Goal: Transaction & Acquisition: Purchase product/service

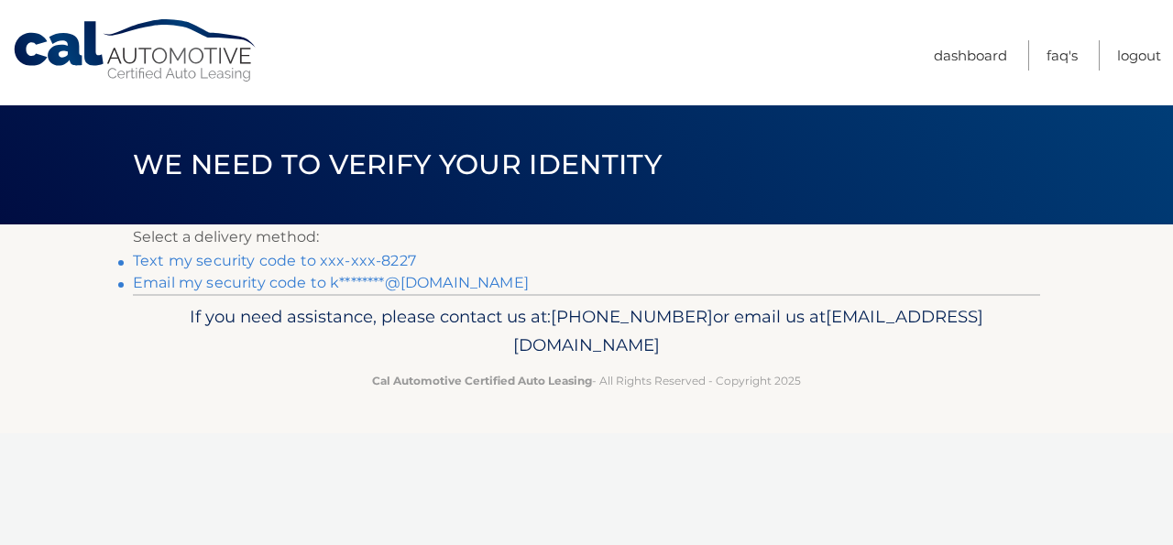
click at [371, 259] on link "Text my security code to xxx-xxx-8227" at bounding box center [274, 260] width 283 height 17
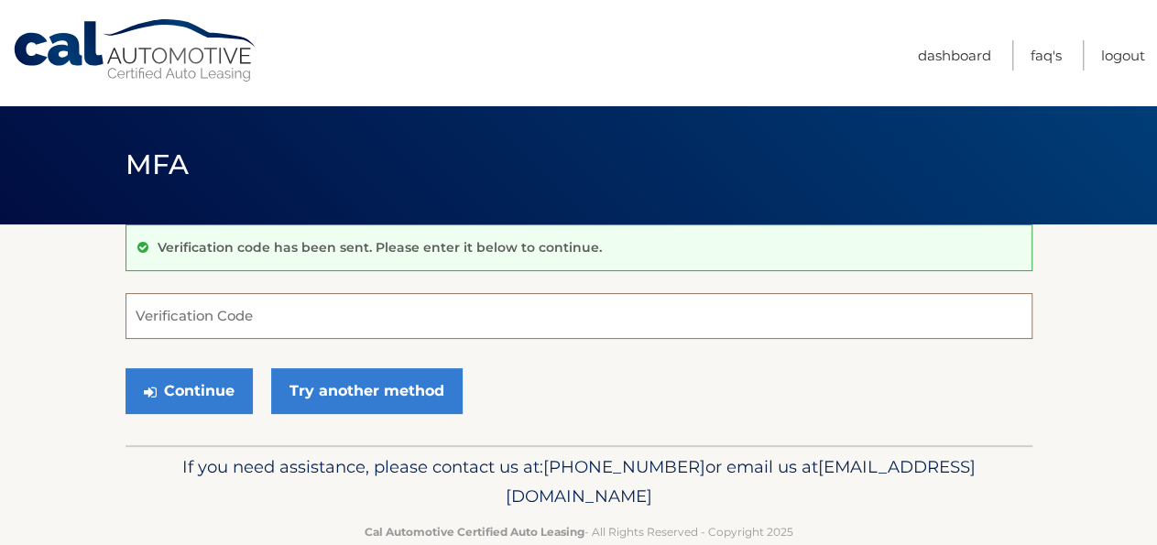
click at [196, 303] on input "Verification Code" at bounding box center [579, 316] width 907 height 46
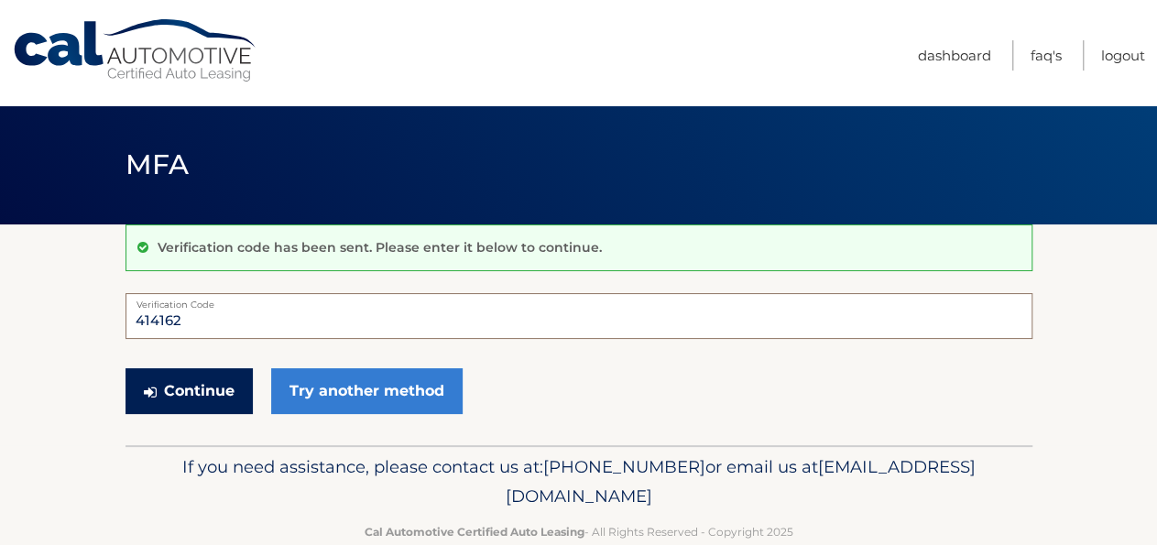
type input "414162"
click at [225, 383] on button "Continue" at bounding box center [189, 391] width 127 height 46
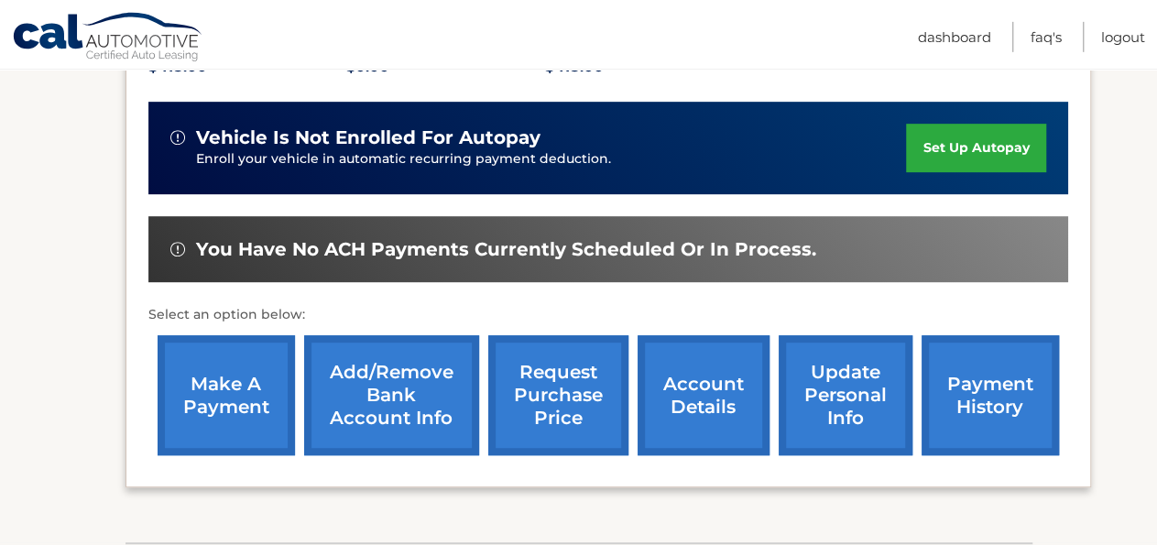
scroll to position [477, 0]
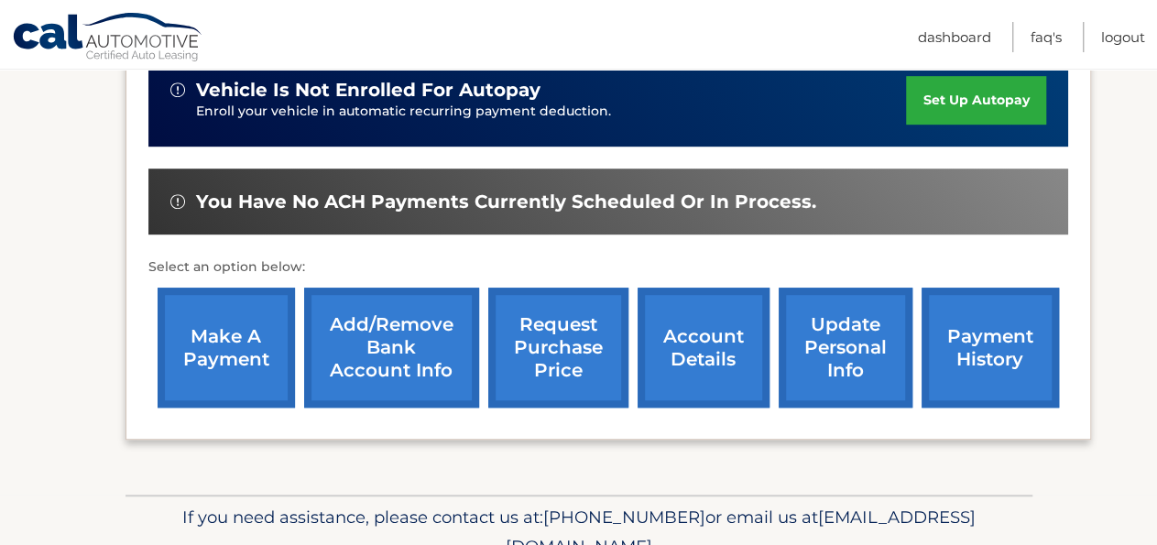
click at [213, 377] on link "make a payment" at bounding box center [226, 348] width 137 height 120
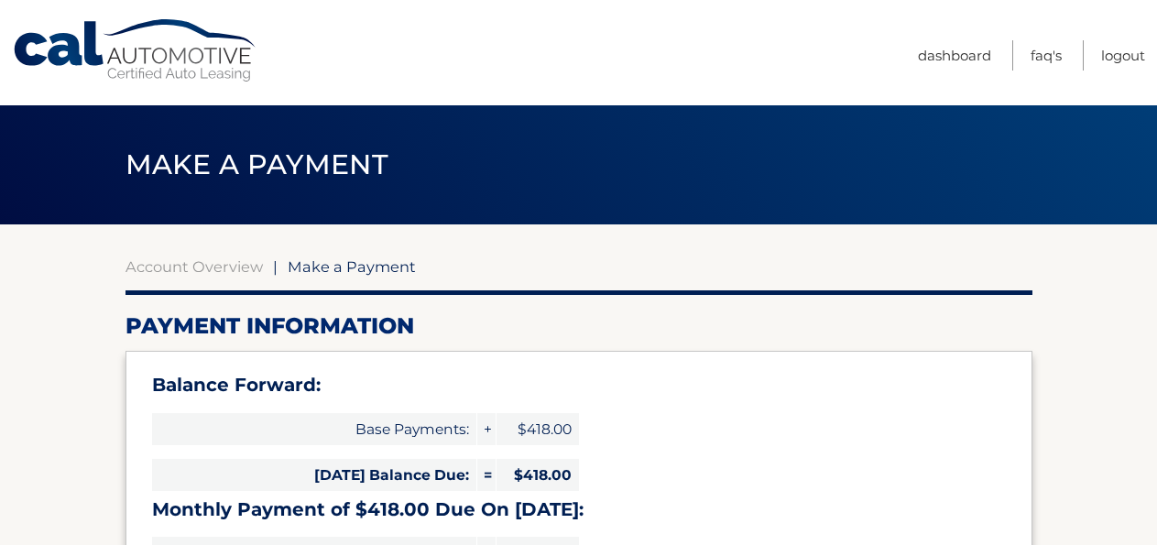
select select "OTE0NzY2YWEtNzM3OS00ZTQ5LWI2MzYtNTUwNzcxZmE4MTEz"
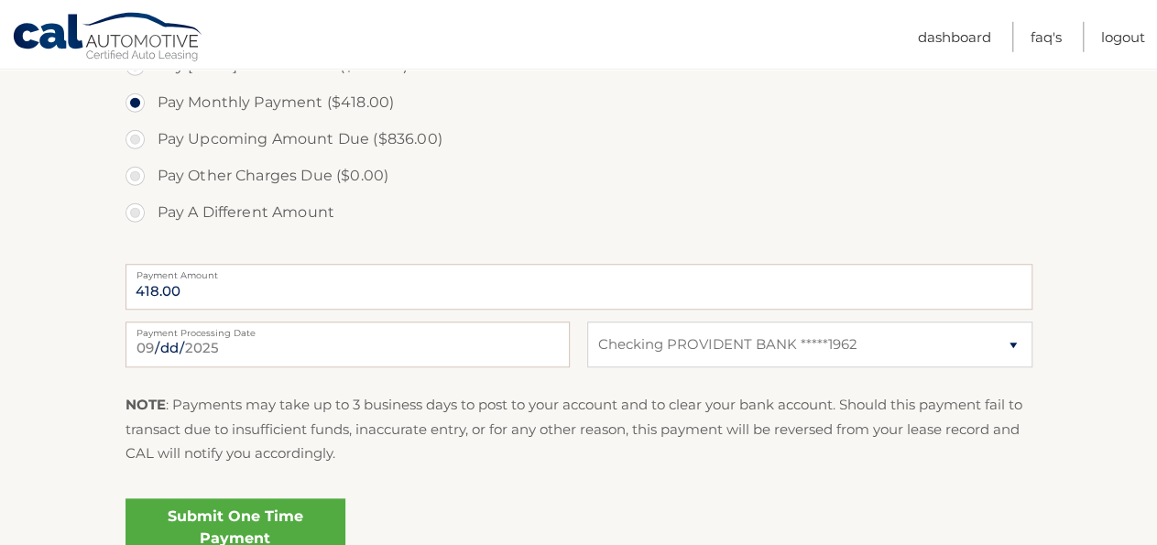
scroll to position [667, 0]
click at [587, 319] on select "Select Bank Account Checking PROVIDENT BANK *****1962" at bounding box center [809, 342] width 444 height 46
select select
click option "Select Bank Account" at bounding box center [0, 0] width 0 height 0
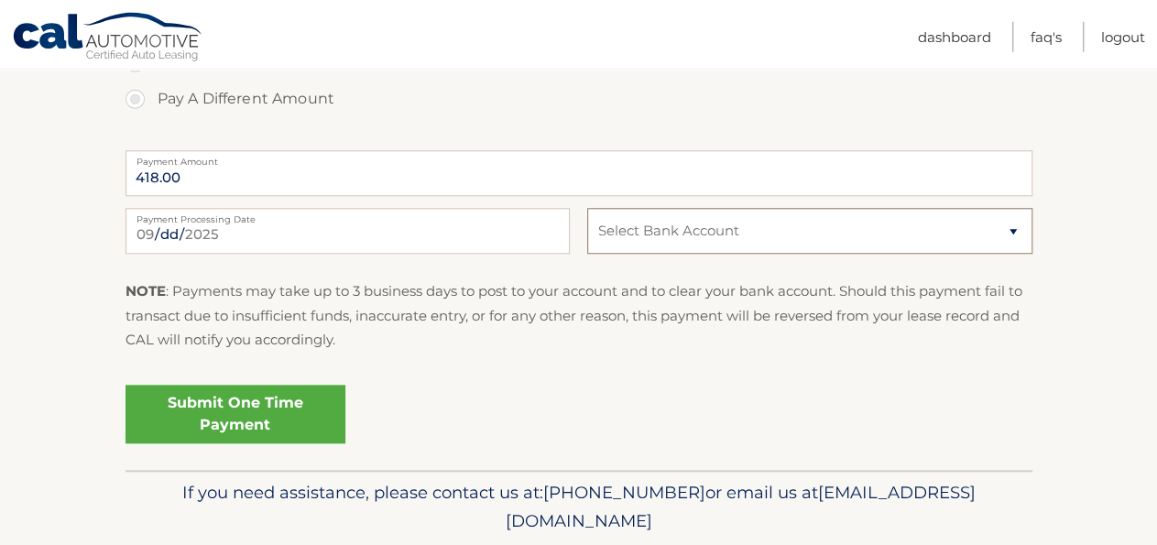
scroll to position [746, 0]
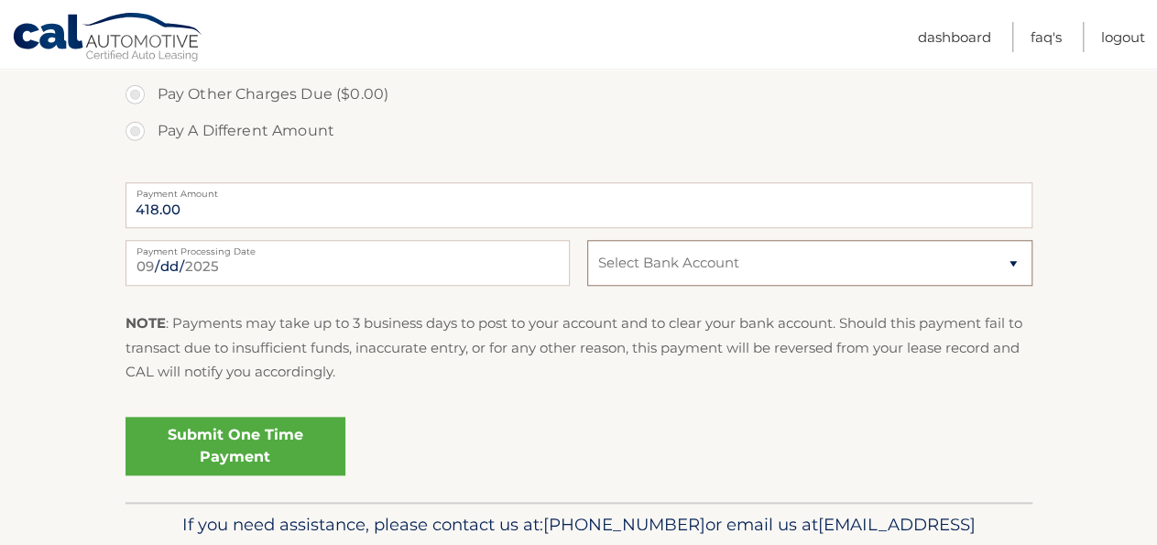
click at [587, 240] on select "Select Bank Account Checking PROVIDENT BANK *****1962" at bounding box center [809, 263] width 444 height 46
click option "Select Bank Account" at bounding box center [0, 0] width 0 height 0
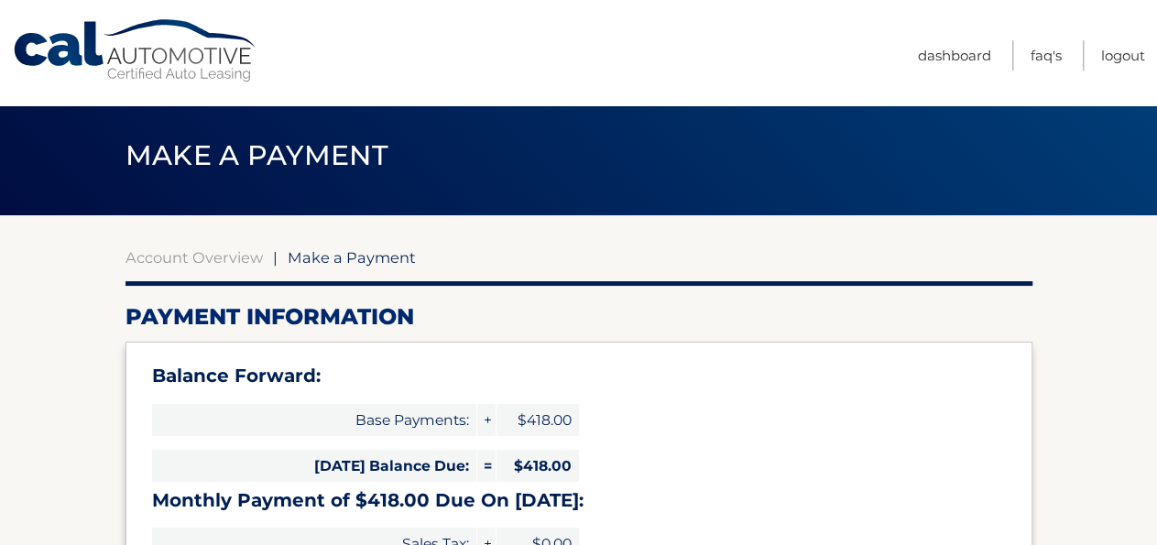
scroll to position [0, 0]
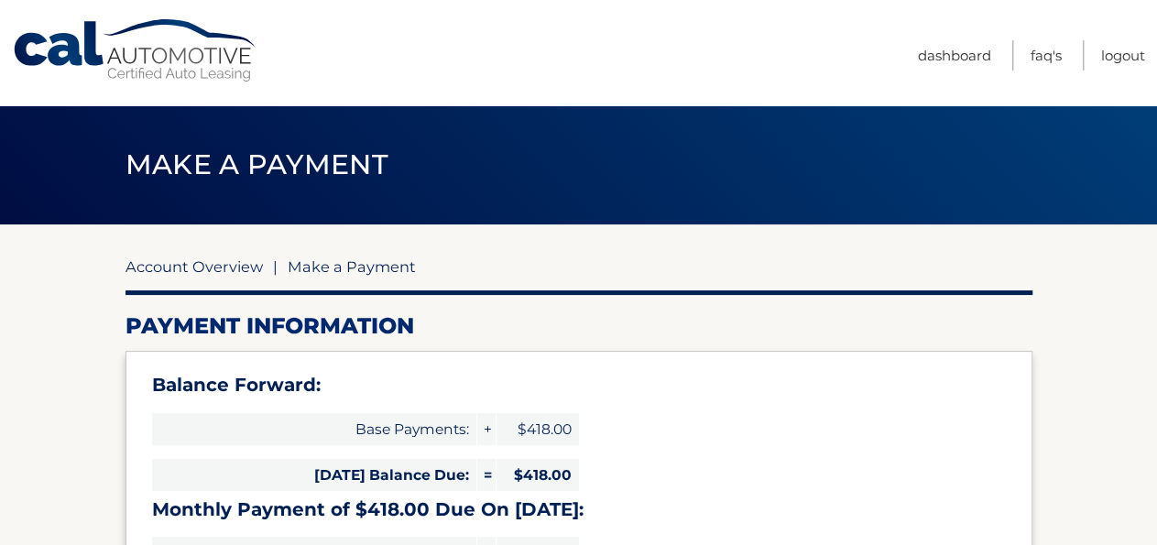
click at [188, 271] on link "Account Overview" at bounding box center [194, 266] width 137 height 18
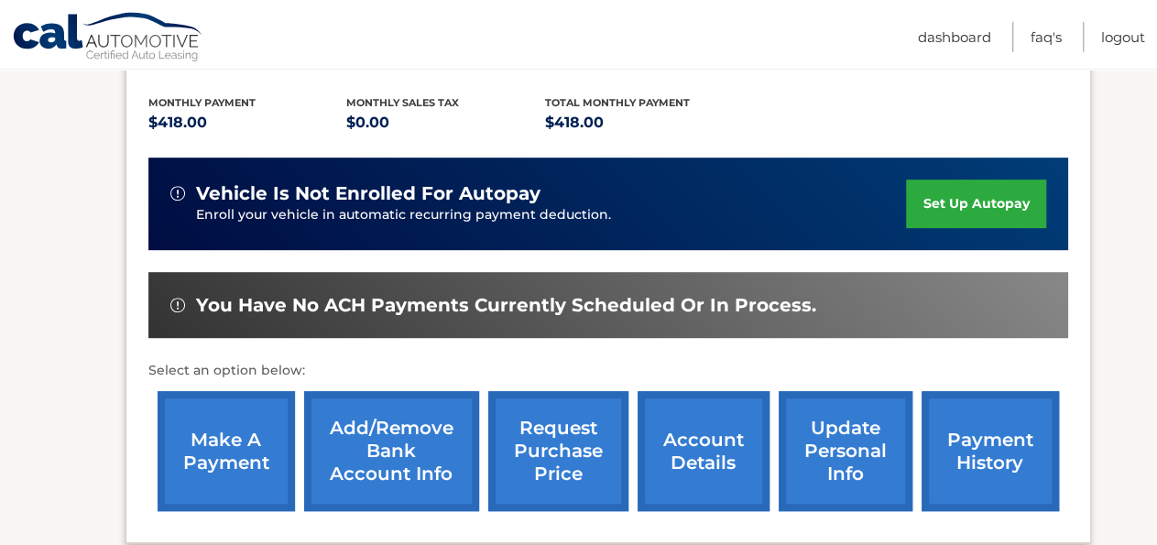
scroll to position [572, 0]
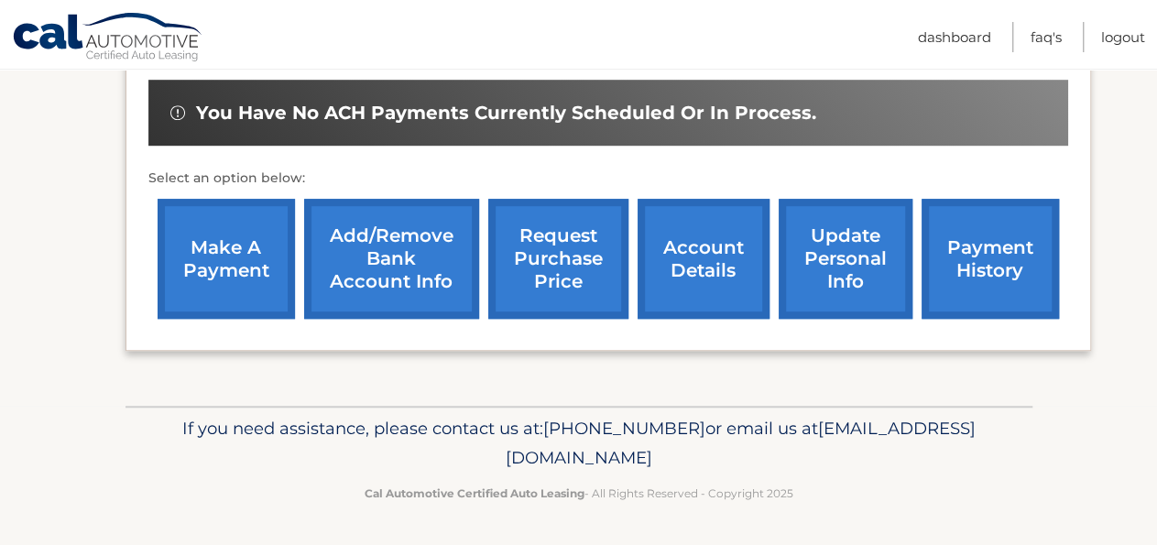
click at [341, 304] on link "Add/Remove bank account info" at bounding box center [391, 259] width 175 height 120
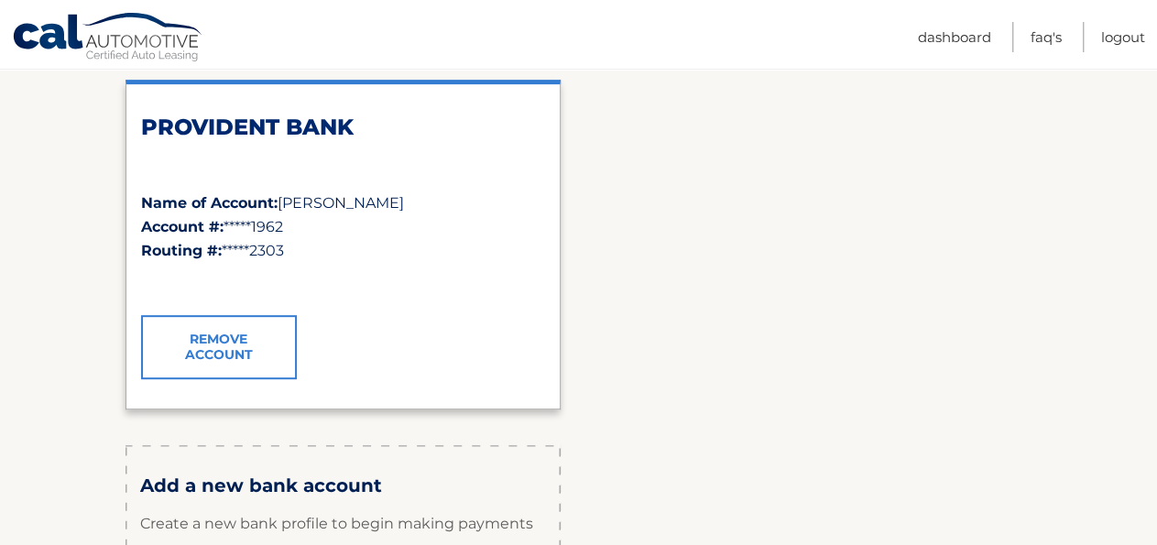
scroll to position [477, 0]
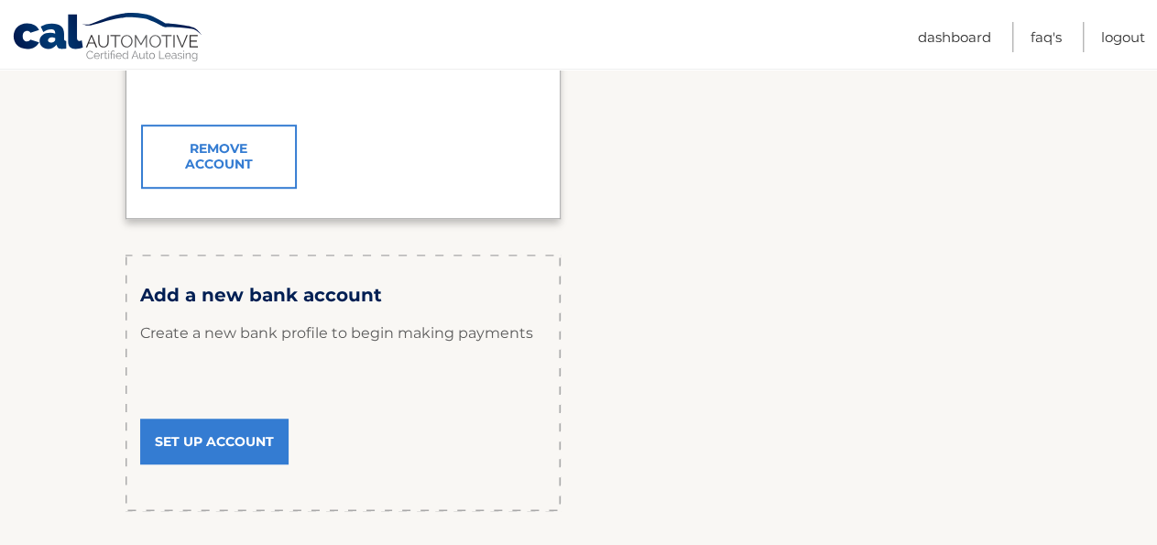
click at [223, 455] on link "Set Up Account" at bounding box center [214, 442] width 148 height 46
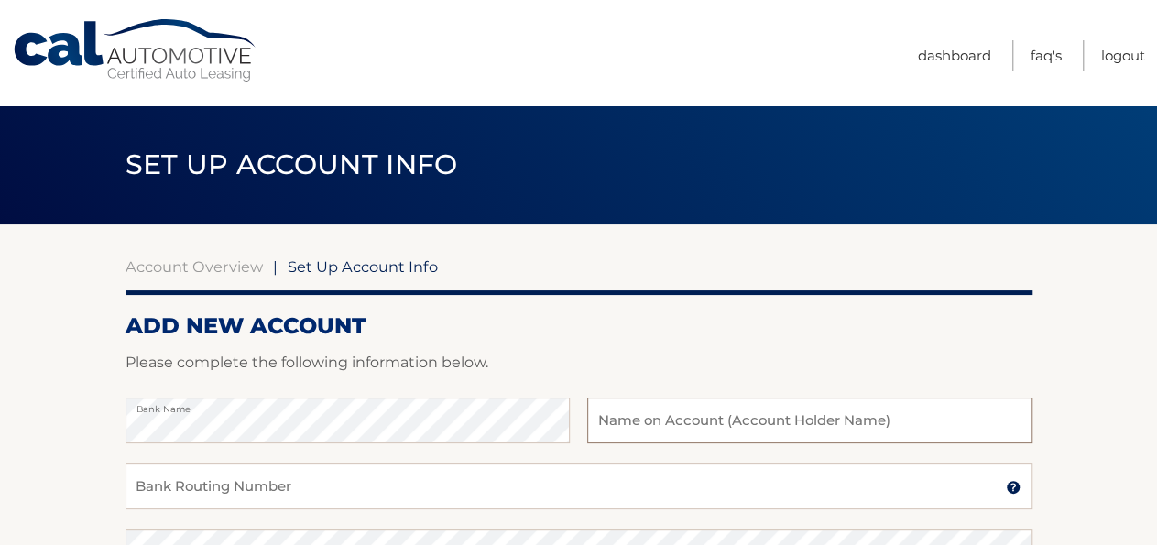
click at [620, 422] on input "text" at bounding box center [809, 421] width 444 height 46
type input "c"
type input "[PERSON_NAME]"
click at [216, 499] on input "Bank Routing Number" at bounding box center [579, 487] width 907 height 46
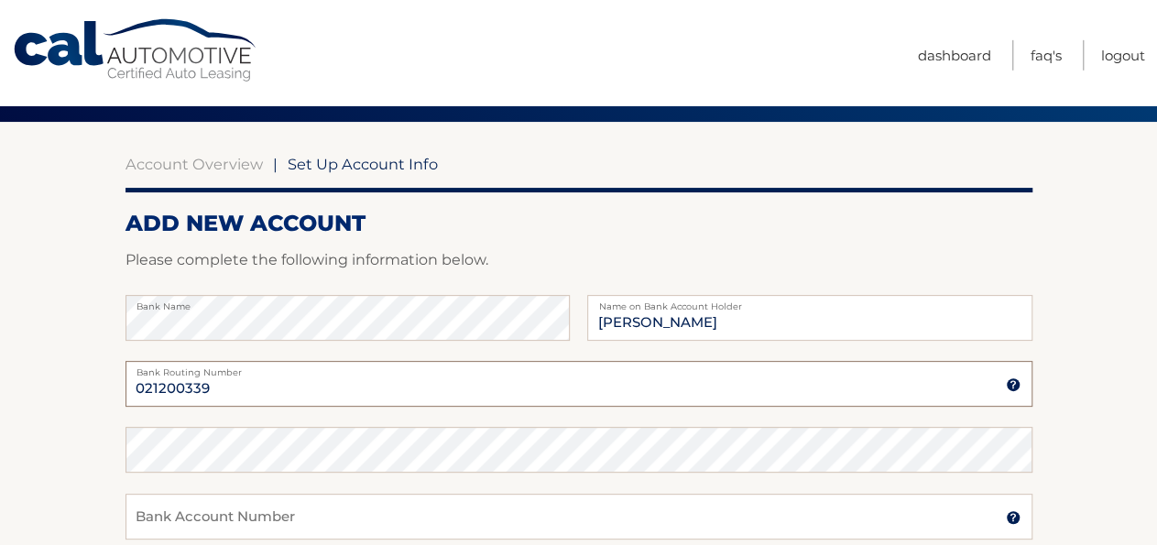
scroll to position [191, 0]
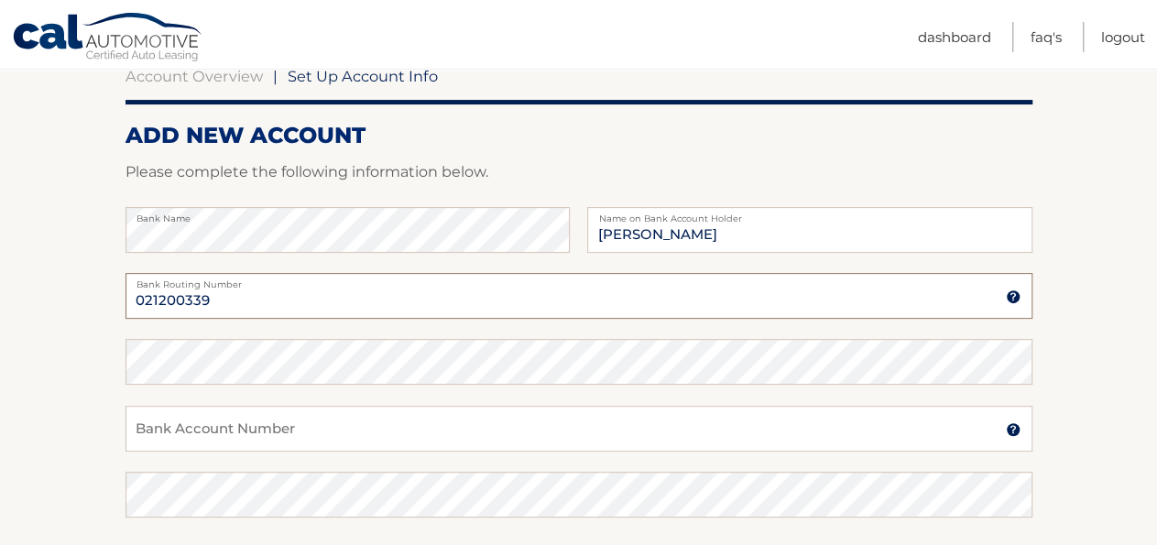
type input "021200339"
click at [975, 432] on input "Bank Account Number" at bounding box center [579, 429] width 907 height 46
click at [1011, 426] on img at bounding box center [1013, 429] width 15 height 15
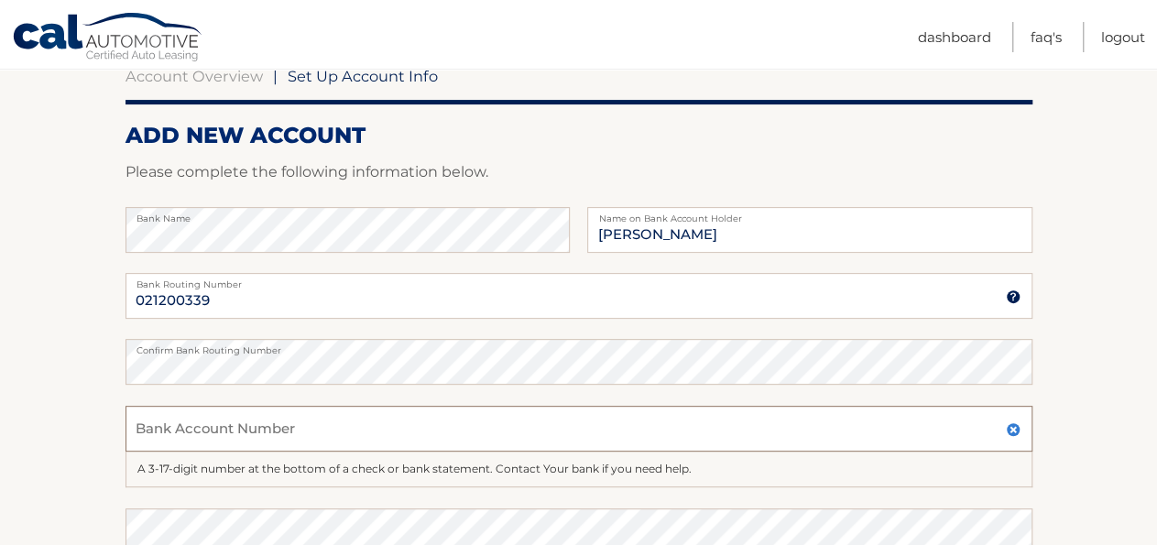
click at [187, 434] on input "Bank Account Number" at bounding box center [579, 429] width 907 height 46
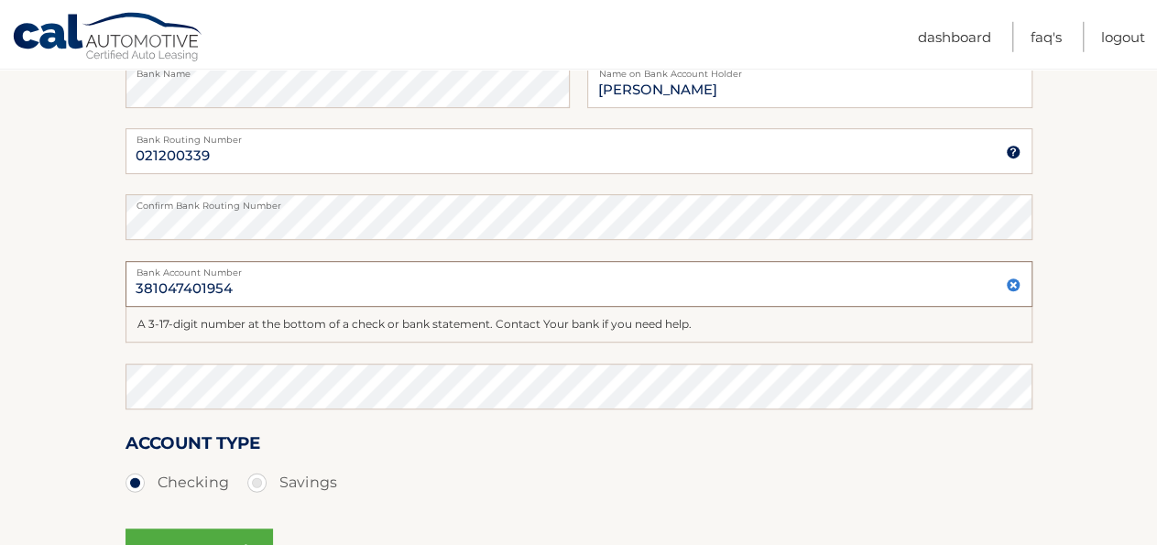
scroll to position [381, 0]
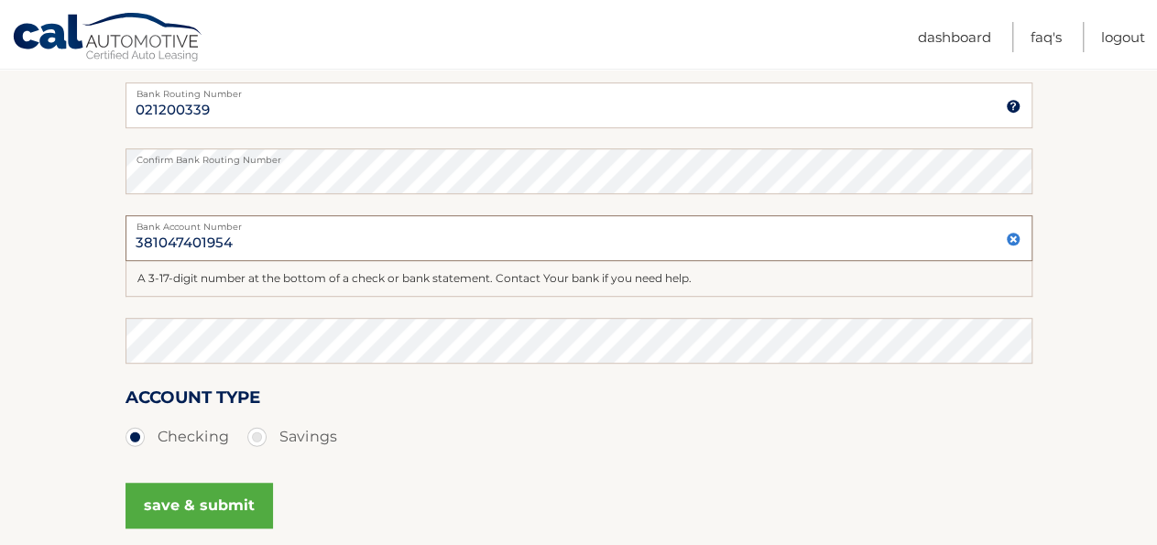
type input "381047401954"
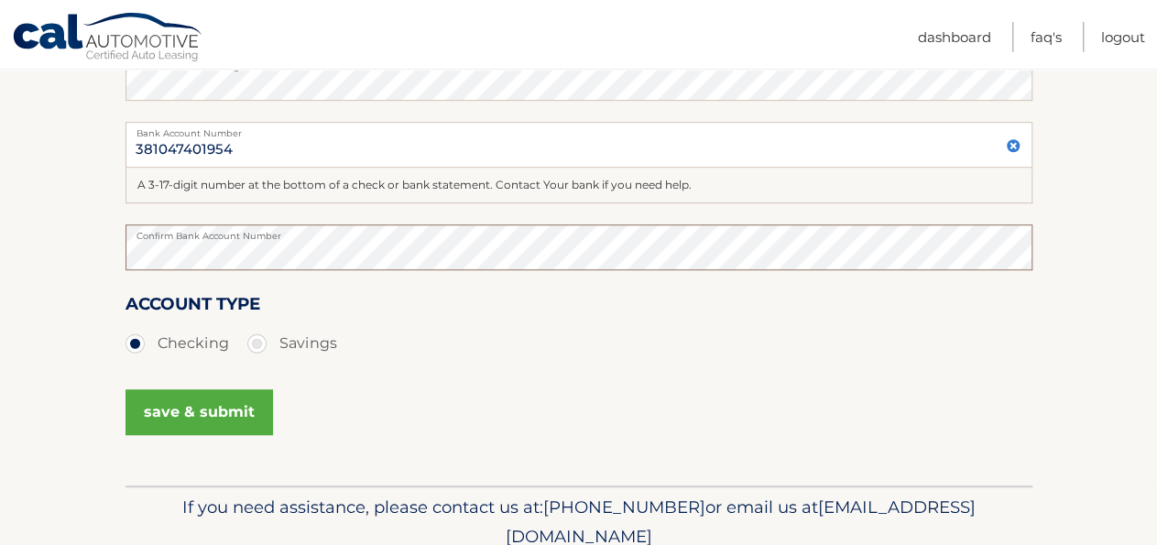
scroll to position [477, 0]
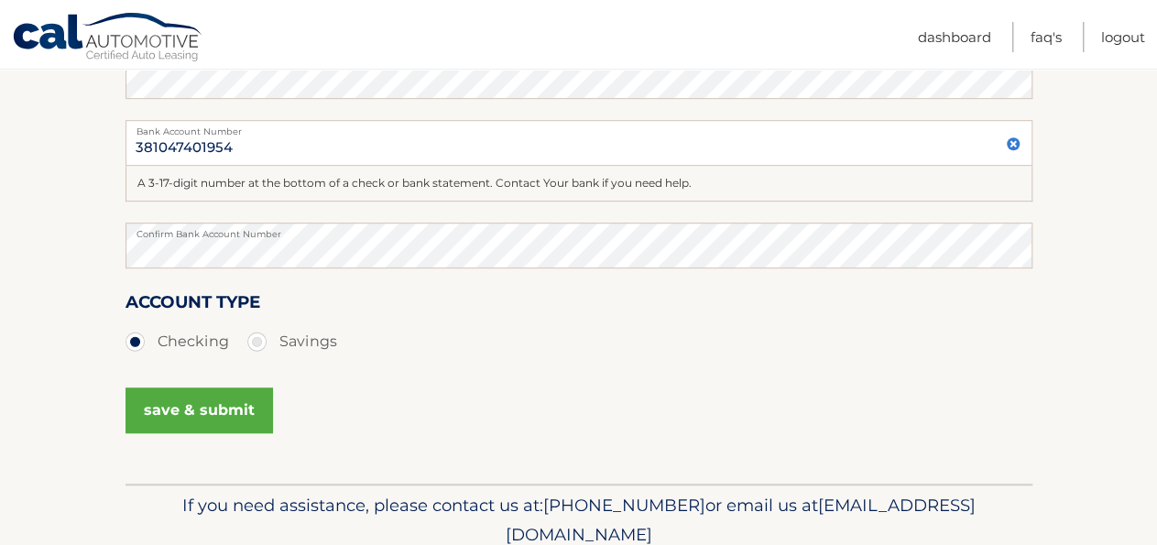
click at [177, 419] on button "save & submit" at bounding box center [200, 411] width 148 height 46
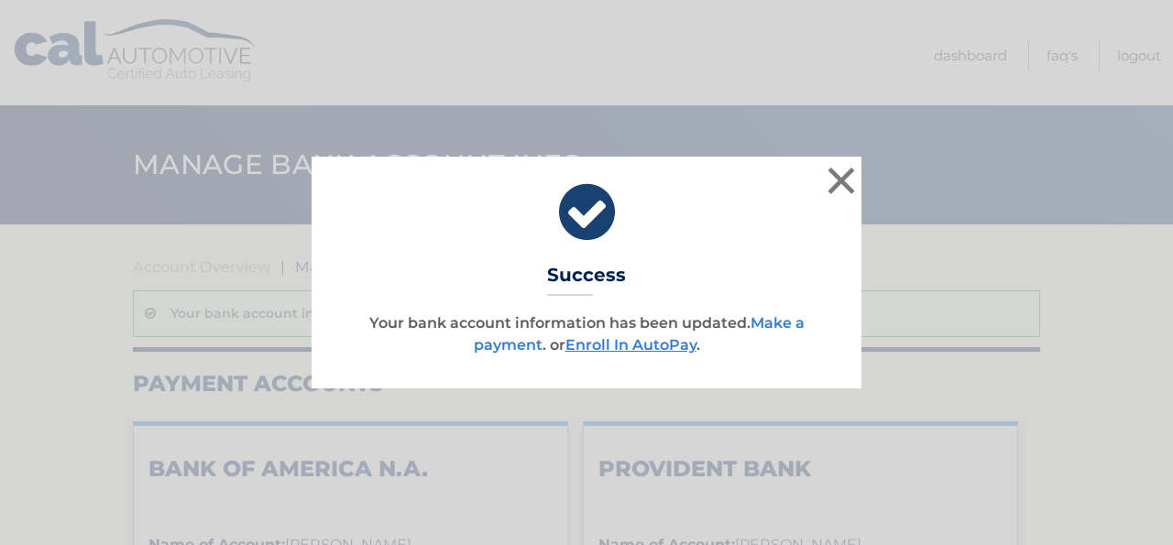
click at [762, 323] on link "Make a payment" at bounding box center [639, 333] width 331 height 39
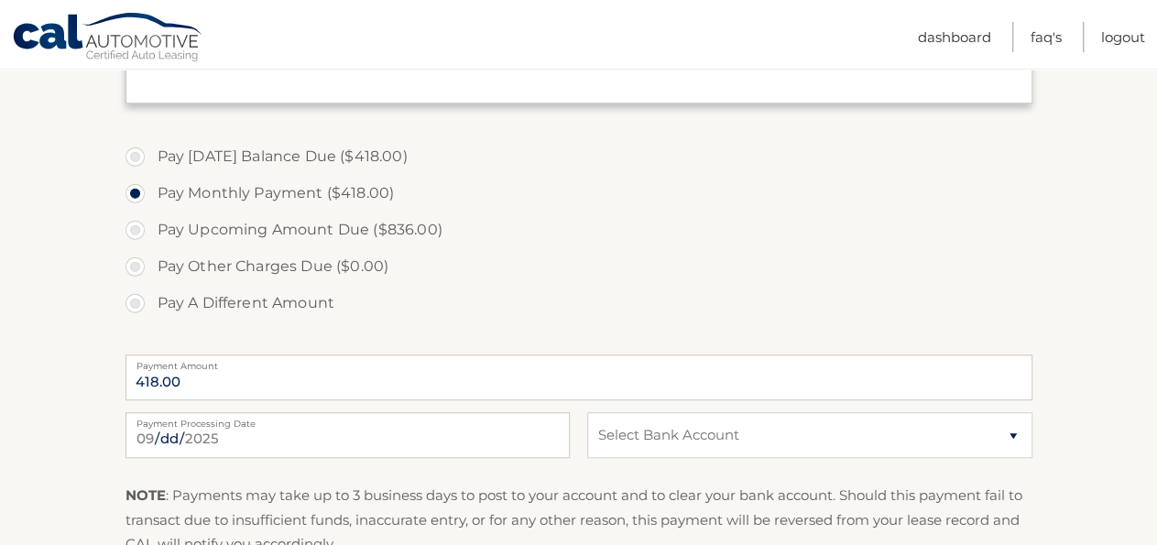
scroll to position [762, 0]
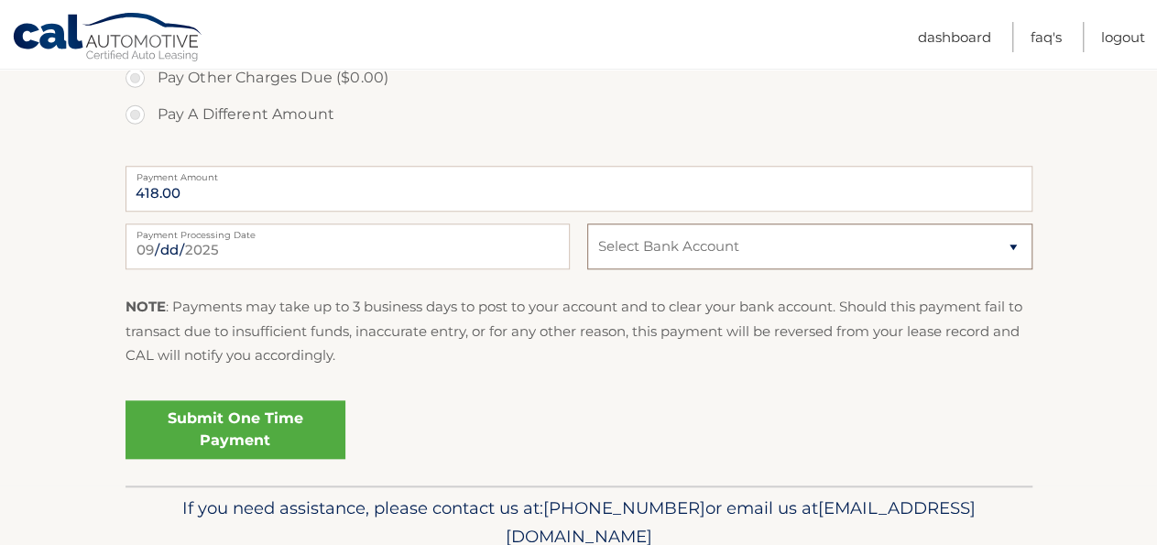
click at [587, 224] on select "Select Bank Account Checking BANK OF AMERICA N.A. *****1954 Checking PROVIDENT …" at bounding box center [809, 247] width 444 height 46
select select "Y2E1ZTNiMjgtYmJmMy00Mjk3LThiZjUtNzg5NmIxNmMxNjA5"
click option "Checking BANK OF AMERICA N.A. *****1954" at bounding box center [0, 0] width 0 height 0
click at [201, 427] on link "Submit One Time Payment" at bounding box center [236, 429] width 220 height 59
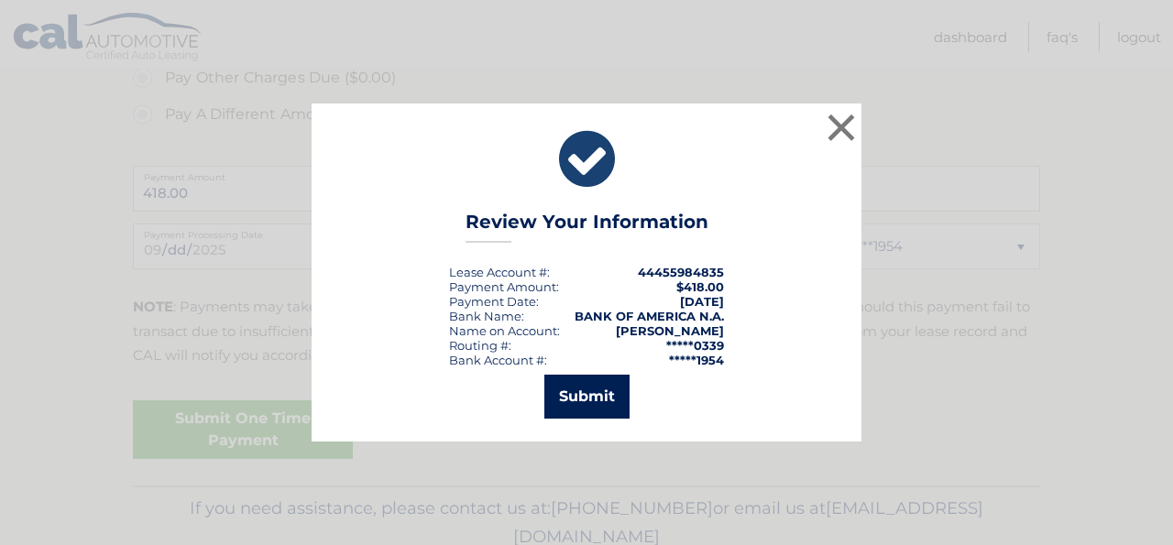
click at [586, 399] on button "Submit" at bounding box center [586, 397] width 85 height 44
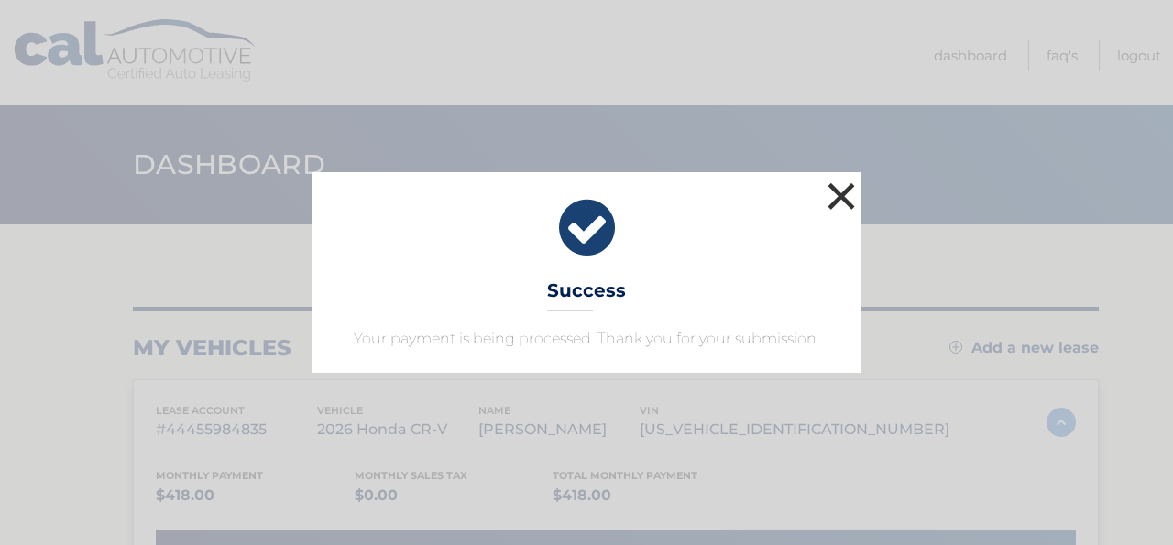
click at [842, 188] on button "×" at bounding box center [841, 196] width 37 height 37
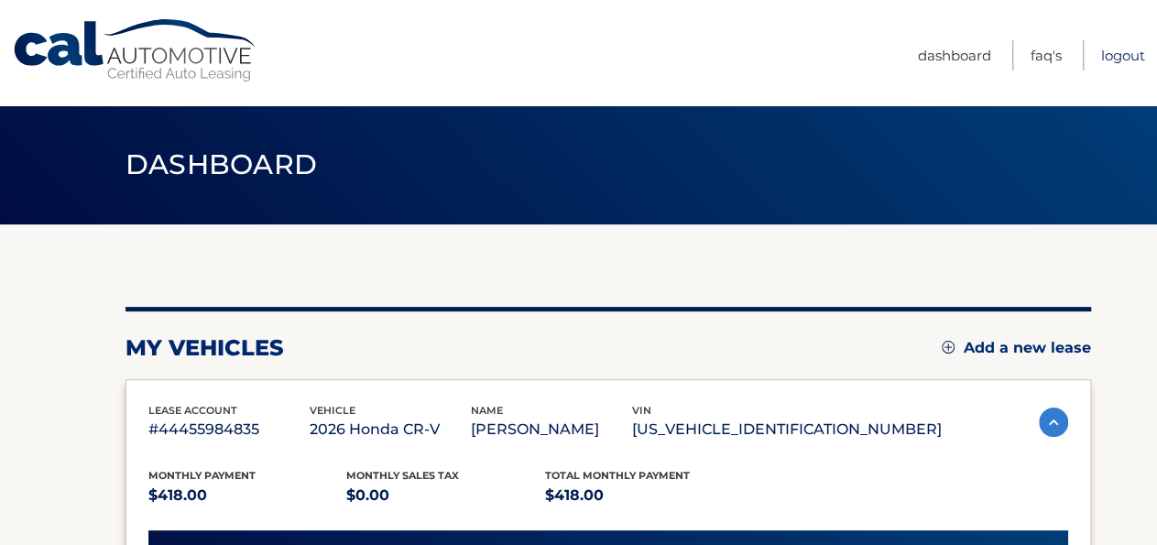
click at [1122, 56] on link "Logout" at bounding box center [1123, 55] width 44 height 30
